Goal: Check status: Check status

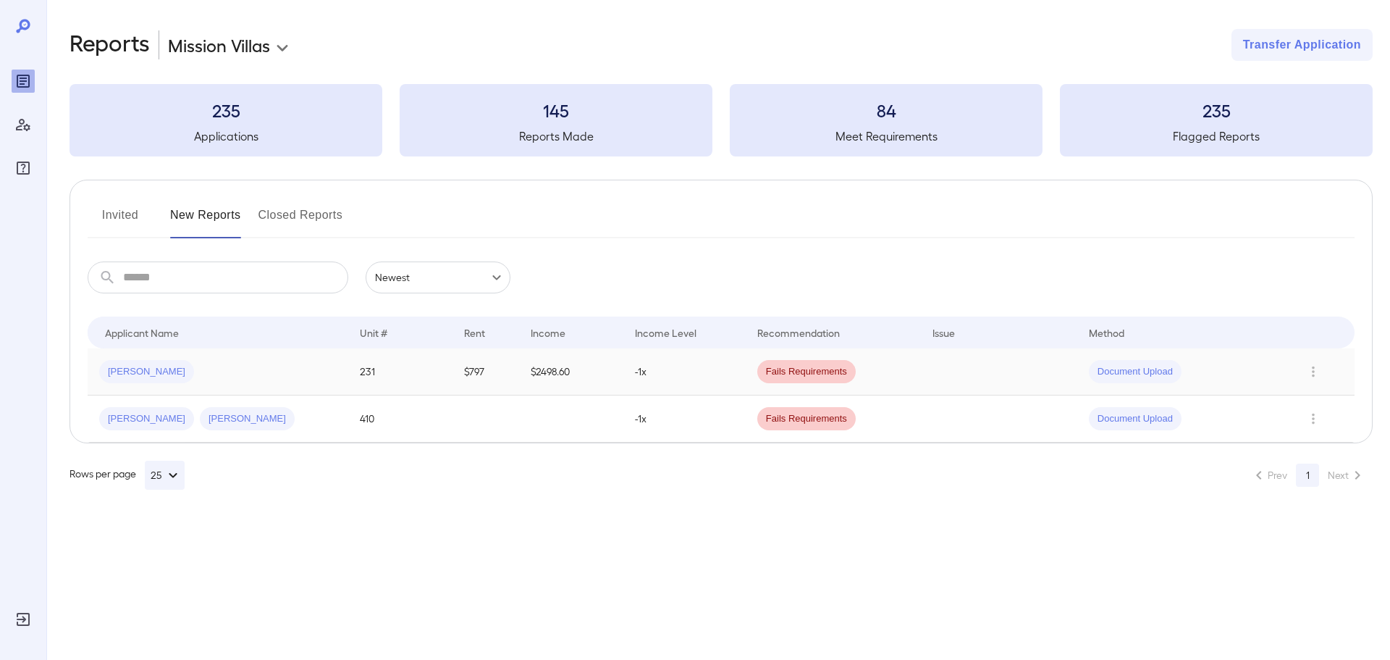
click at [670, 376] on td "-1x" at bounding box center [684, 371] width 122 height 47
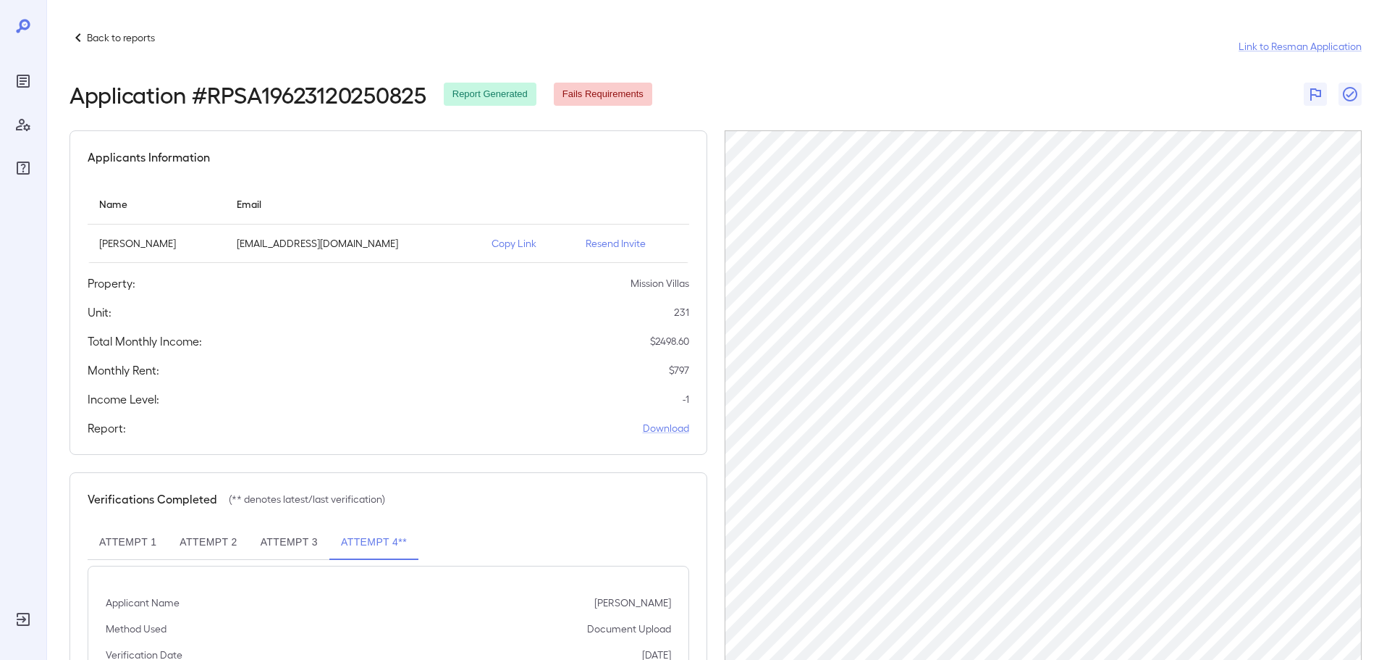
click at [77, 32] on icon at bounding box center [78, 37] width 17 height 17
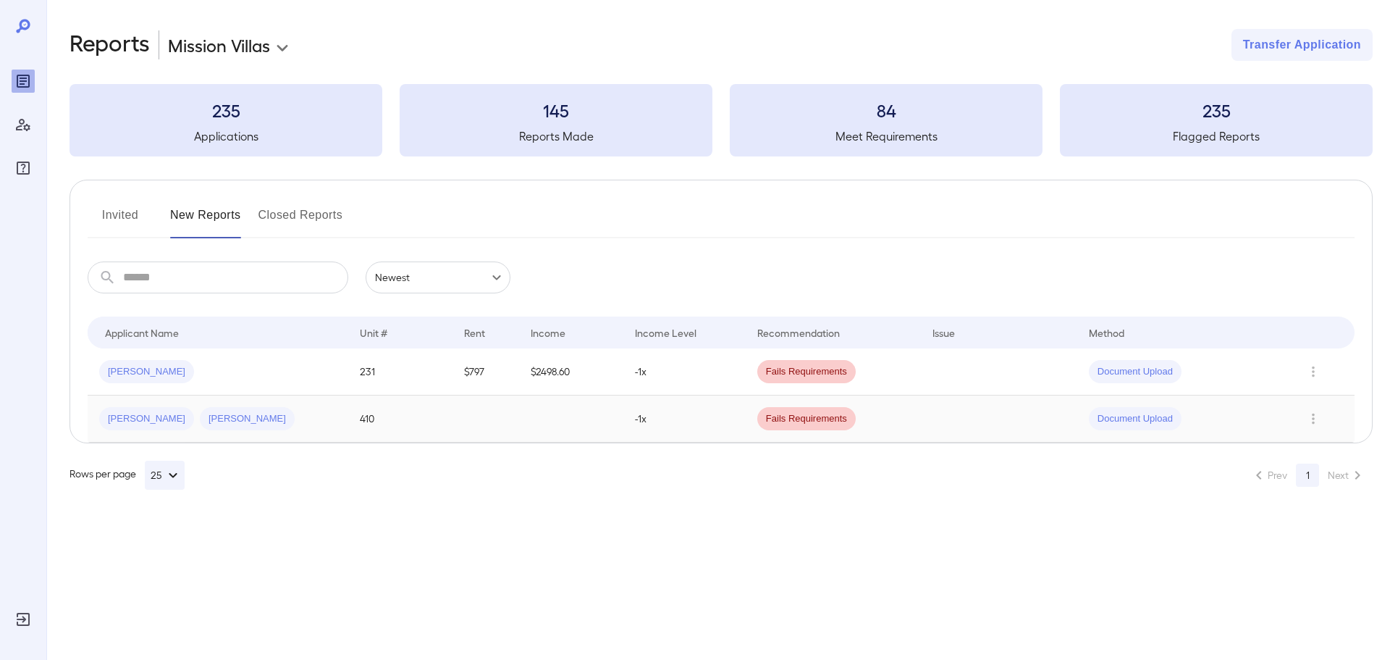
click at [681, 418] on td "-1x" at bounding box center [684, 418] width 122 height 47
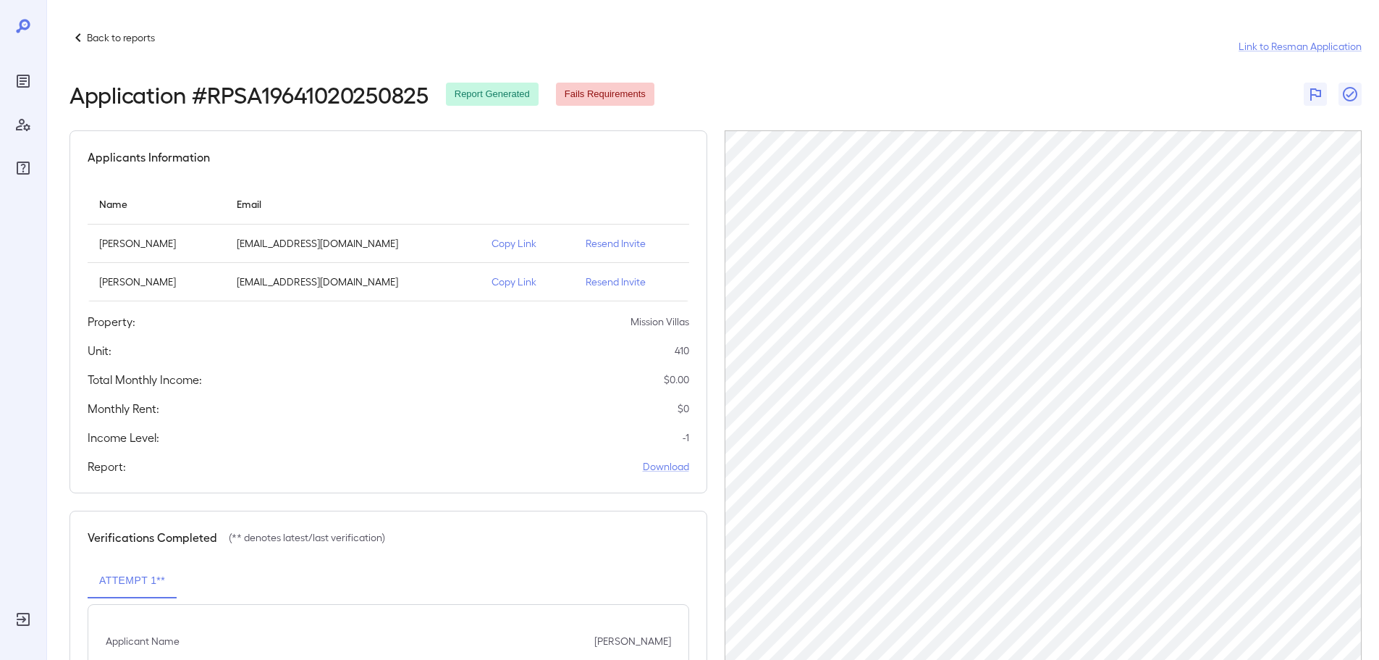
click at [79, 35] on icon at bounding box center [77, 37] width 5 height 9
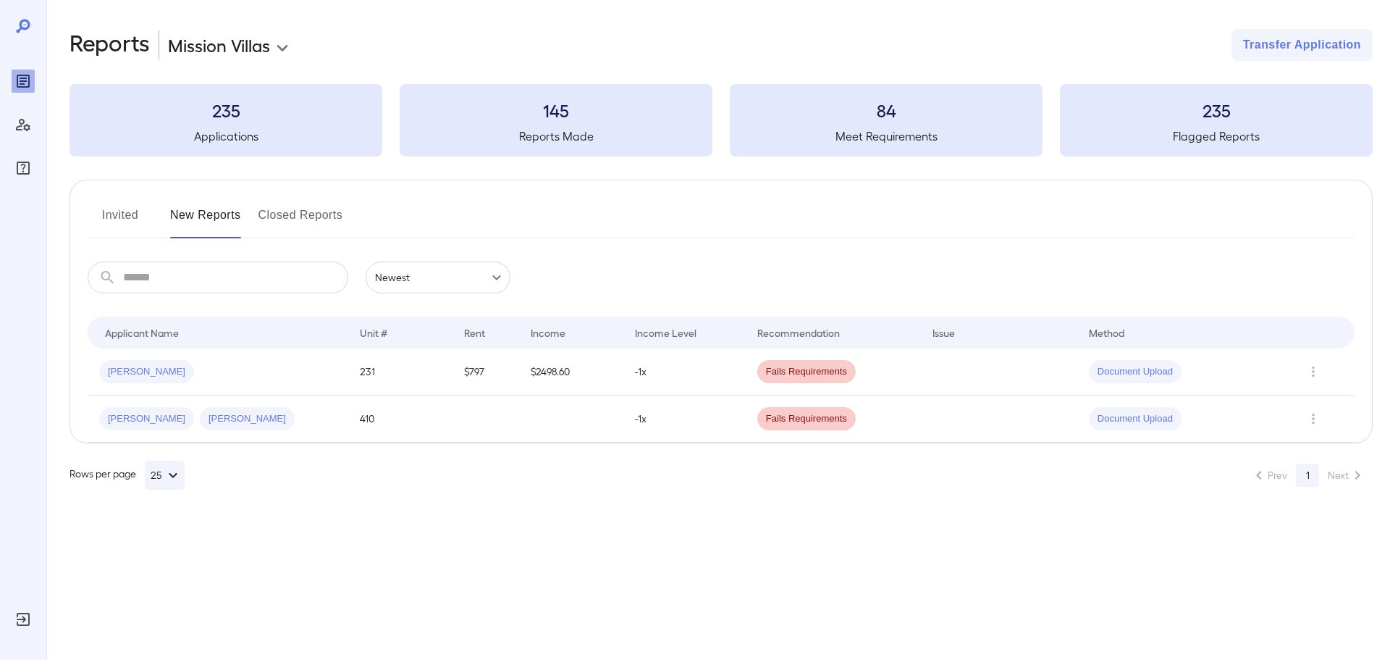
click at [663, 589] on div "**********" at bounding box center [695, 330] width 1390 height 660
click at [479, 371] on td "$797" at bounding box center [485, 371] width 67 height 47
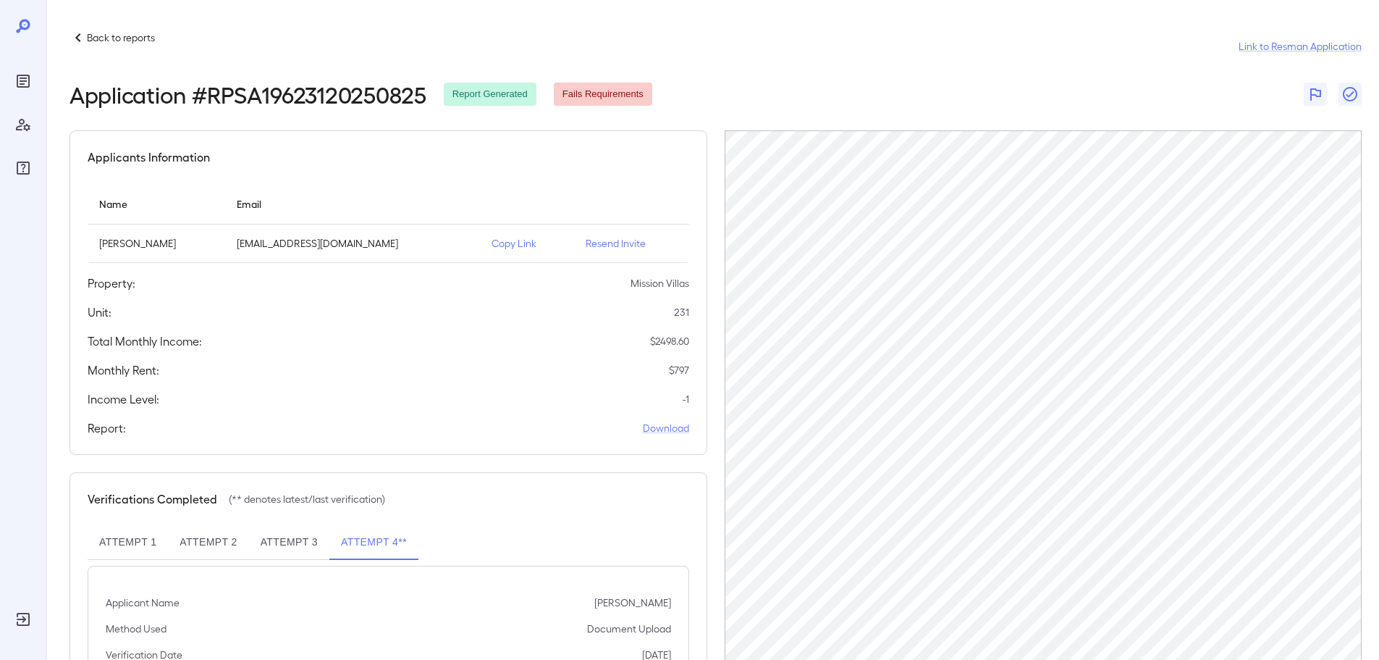
click at [78, 38] on icon at bounding box center [78, 37] width 17 height 17
